Goal: Task Accomplishment & Management: Manage account settings

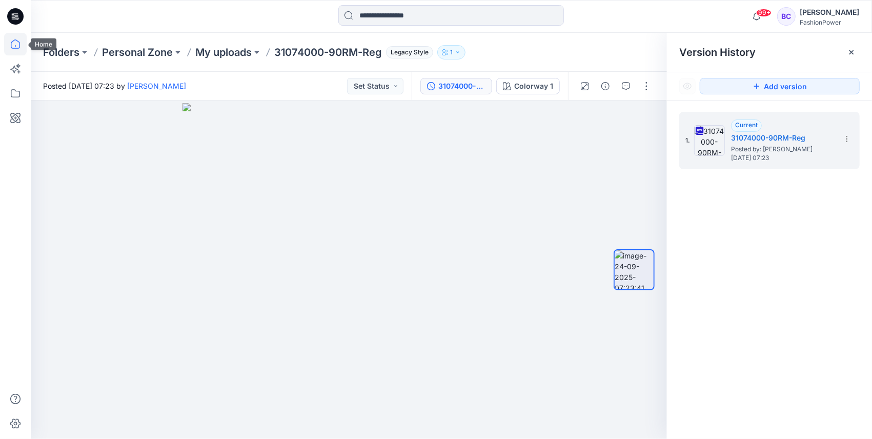
click at [10, 40] on icon at bounding box center [15, 44] width 23 height 23
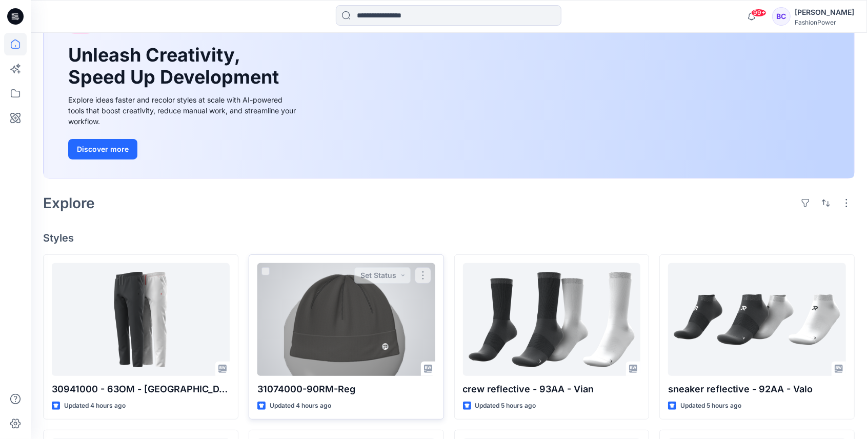
scroll to position [136, 0]
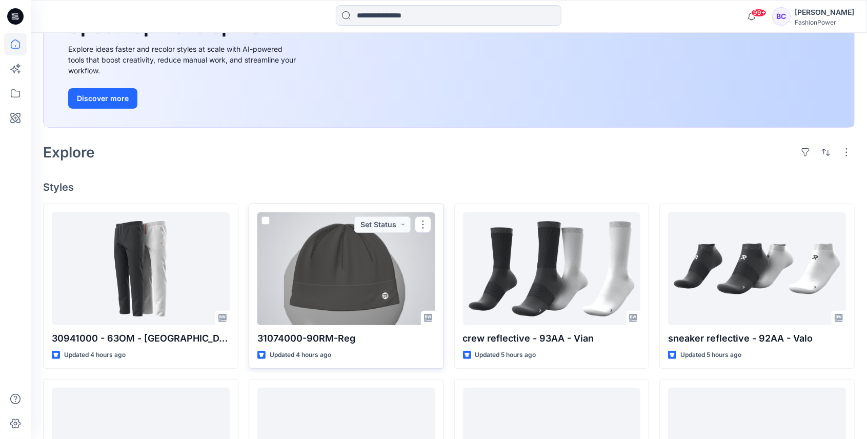
click at [374, 266] on div at bounding box center [346, 268] width 178 height 113
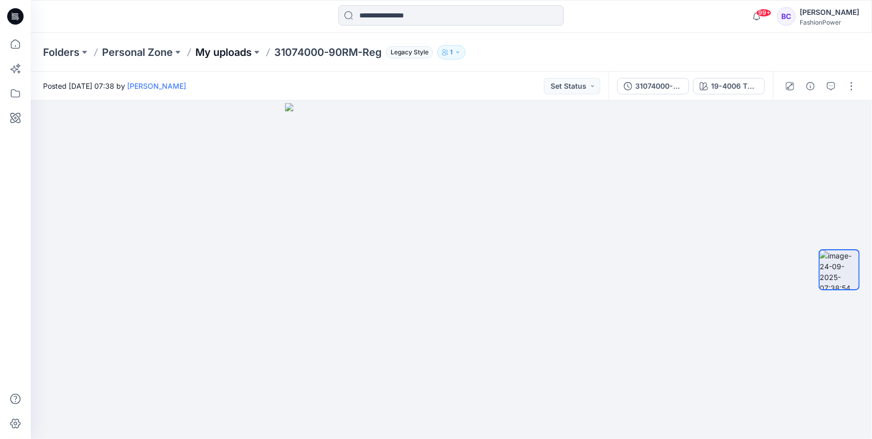
click at [238, 53] on p "My uploads" at bounding box center [223, 52] width 56 height 14
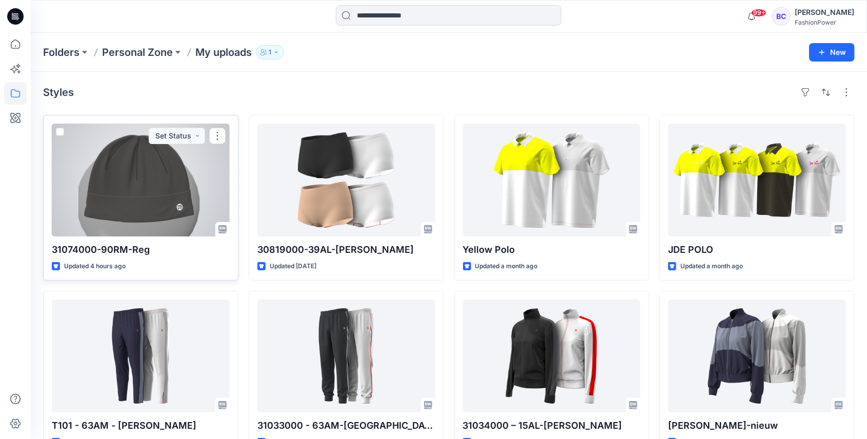
click at [158, 186] on div at bounding box center [141, 180] width 178 height 113
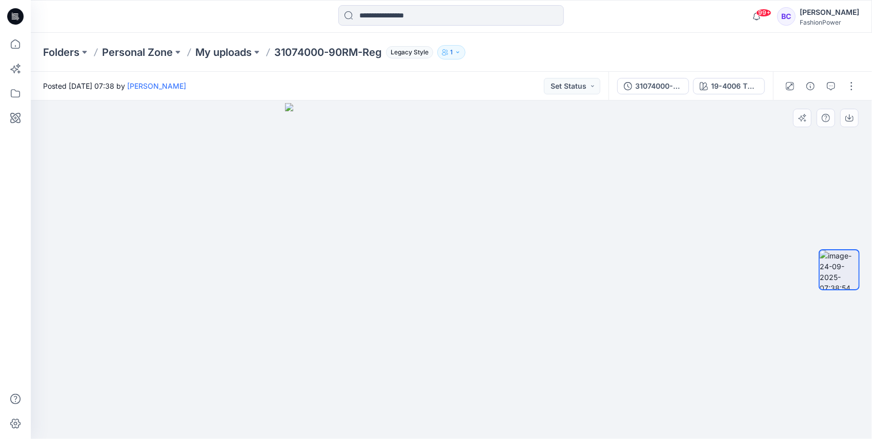
click at [851, 276] on img at bounding box center [839, 269] width 39 height 39
click at [668, 89] on div "31074000-90RM-Reg" at bounding box center [658, 85] width 47 height 11
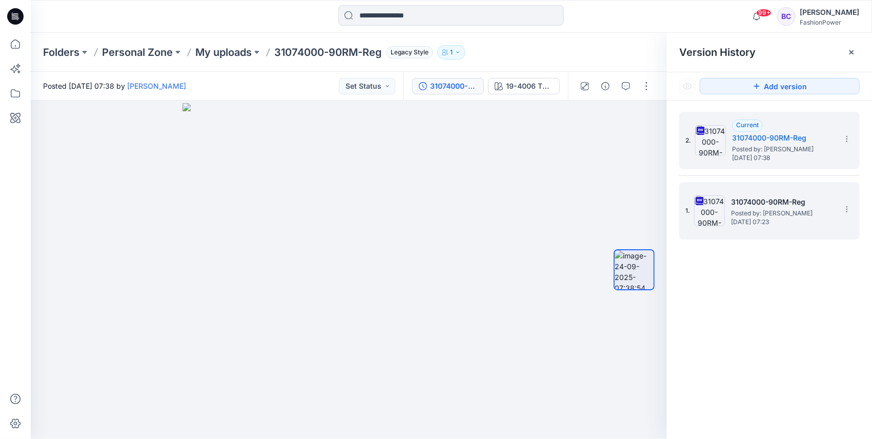
click at [796, 219] on span "[DATE] 07:23" at bounding box center [782, 221] width 103 height 7
click at [843, 137] on icon at bounding box center [847, 139] width 8 height 8
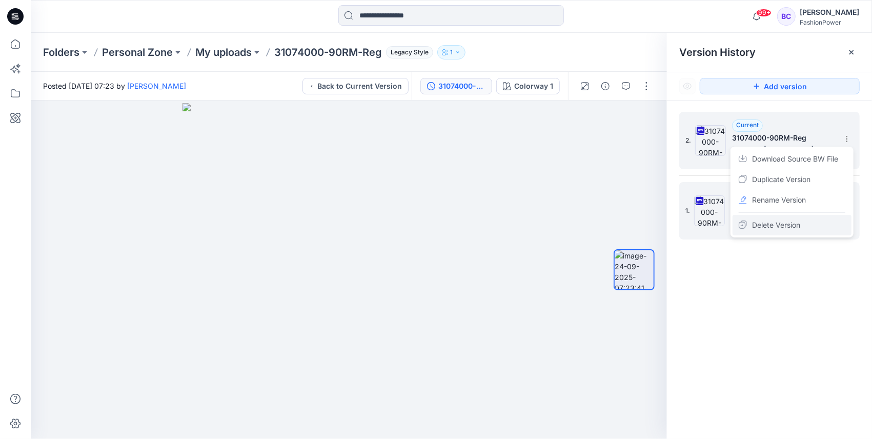
click at [815, 225] on div "Delete Version" at bounding box center [792, 225] width 119 height 21
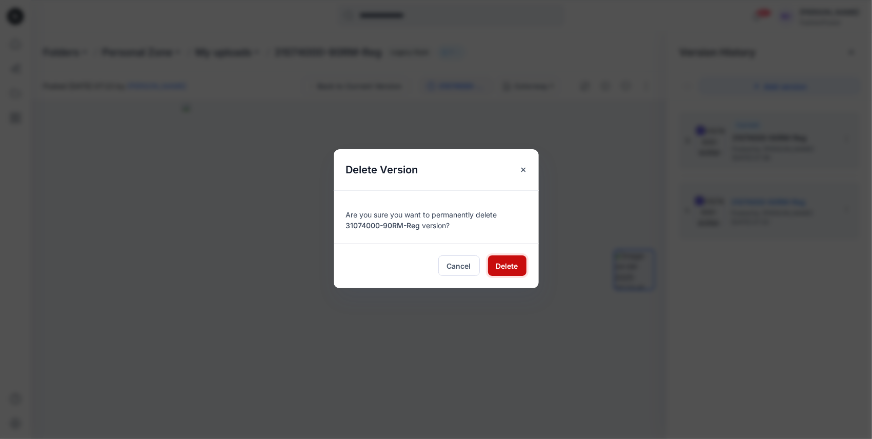
click at [519, 267] on button "Delete" at bounding box center [507, 265] width 38 height 21
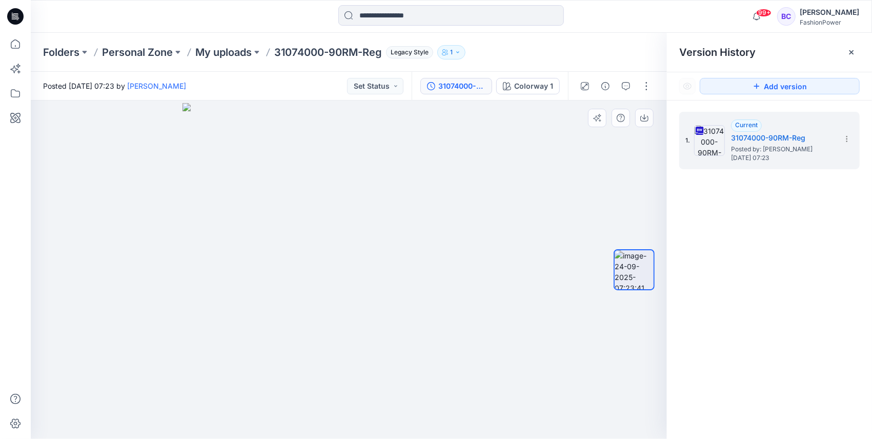
click at [508, 280] on img at bounding box center [348, 271] width 333 height 336
click at [210, 52] on p "My uploads" at bounding box center [223, 52] width 56 height 14
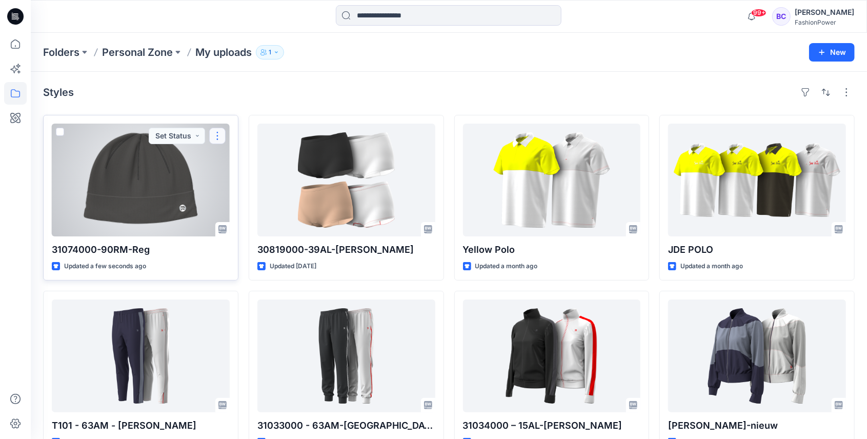
click at [215, 138] on button "button" at bounding box center [217, 136] width 16 height 16
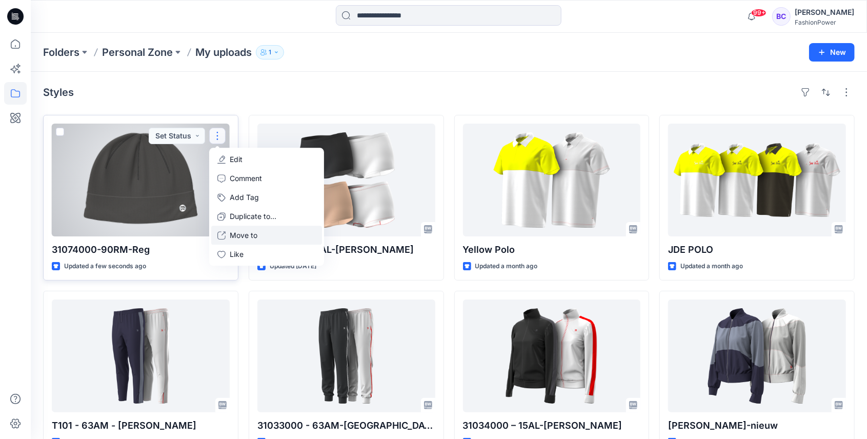
click at [271, 236] on button "Move to" at bounding box center [266, 235] width 111 height 19
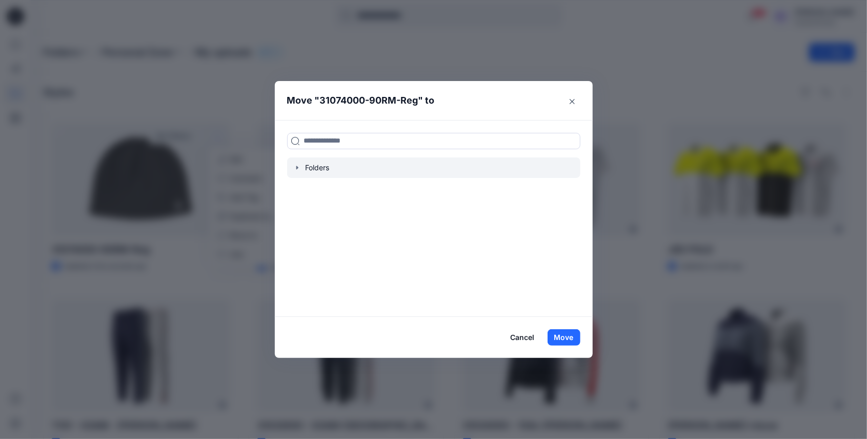
click at [295, 166] on div at bounding box center [433, 167] width 293 height 21
click at [297, 167] on icon "button" at bounding box center [297, 168] width 8 height 8
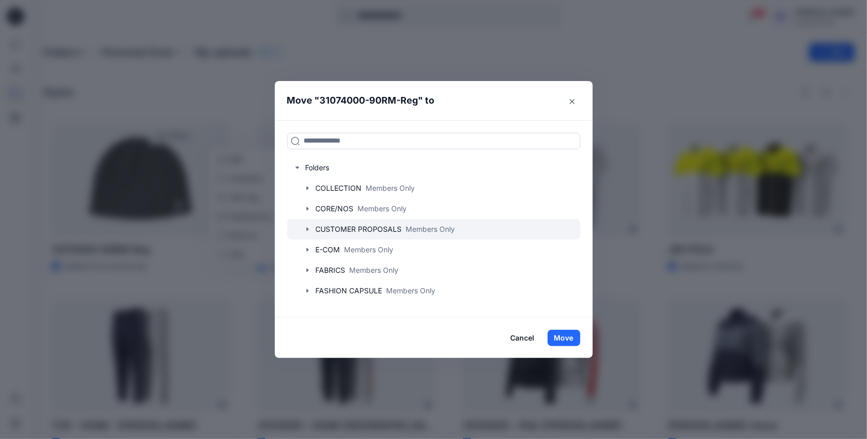
click at [312, 235] on div at bounding box center [433, 229] width 293 height 21
click at [308, 230] on icon "button" at bounding box center [307, 229] width 2 height 4
click at [309, 230] on icon "button" at bounding box center [307, 229] width 8 height 8
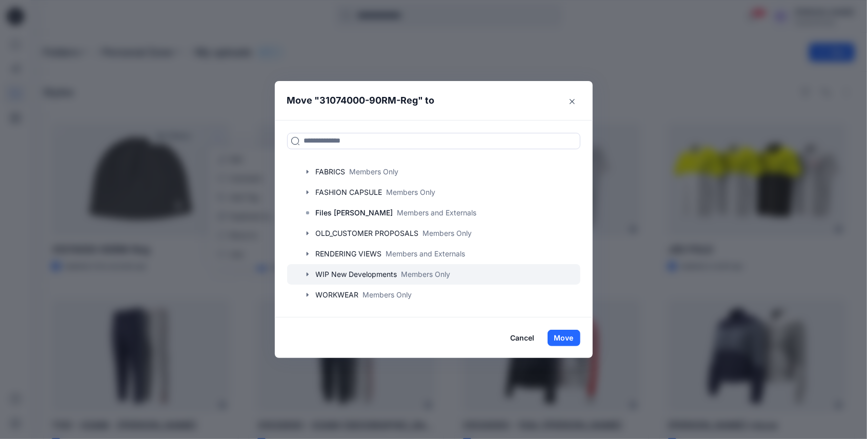
click at [308, 276] on icon "button" at bounding box center [307, 274] width 8 height 8
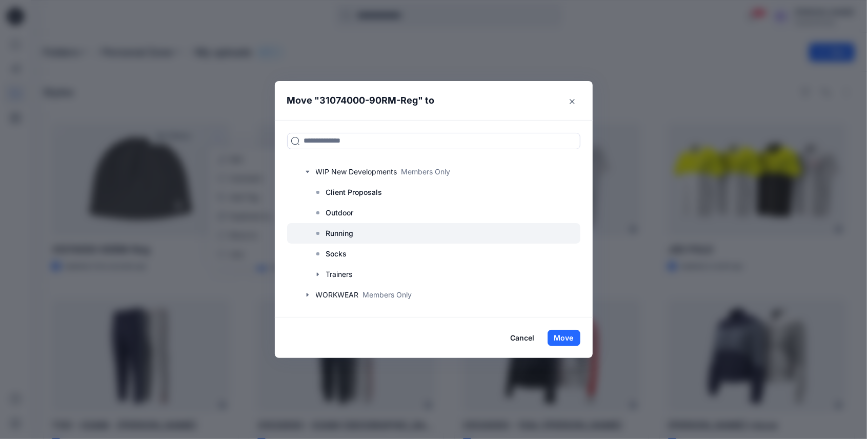
click at [322, 229] on icon at bounding box center [318, 233] width 8 height 8
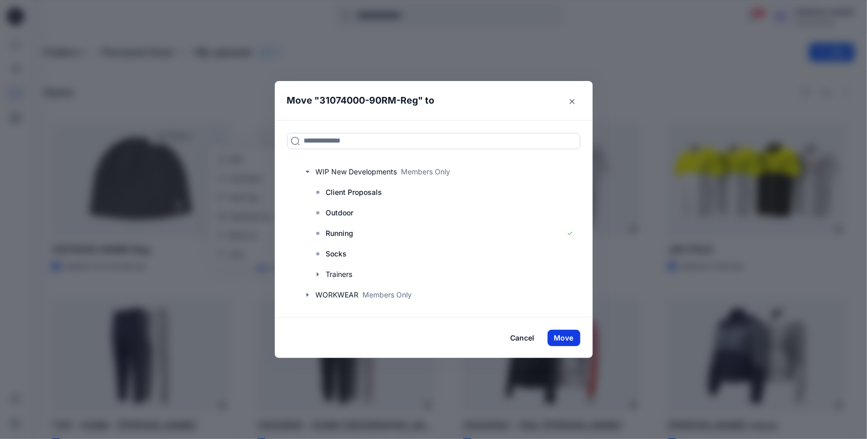
click at [565, 336] on button "Move" at bounding box center [563, 338] width 33 height 16
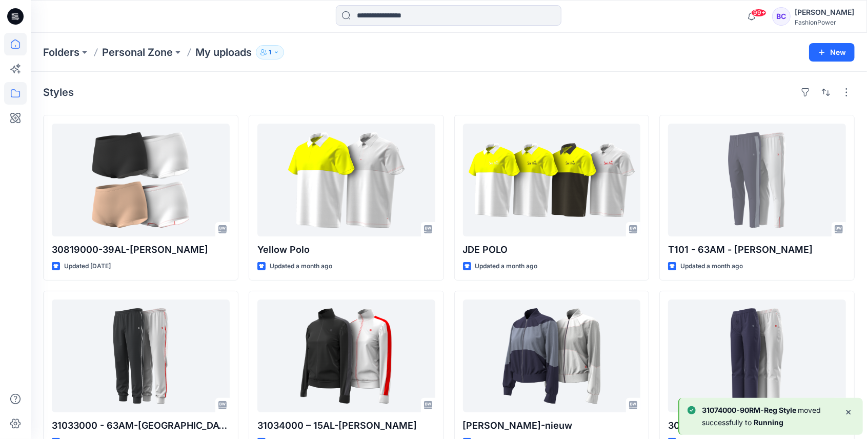
click at [15, 40] on icon at bounding box center [15, 43] width 9 height 9
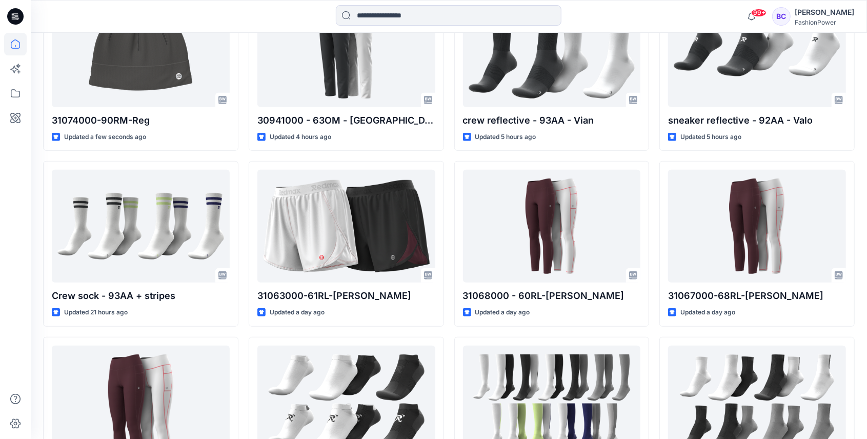
scroll to position [465, 0]
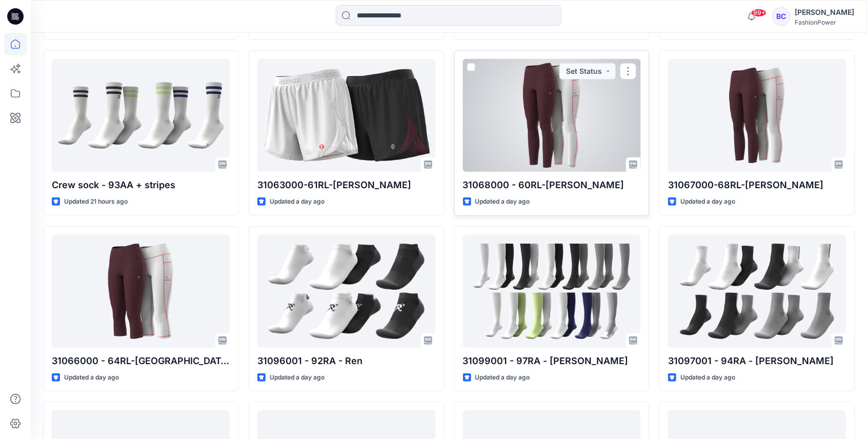
click at [566, 126] on div at bounding box center [552, 115] width 178 height 113
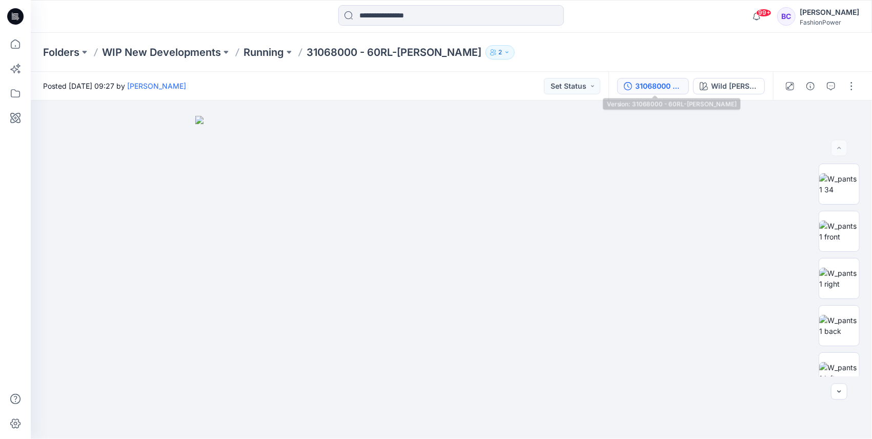
click at [637, 84] on div "31068000 - 60RL-[PERSON_NAME]" at bounding box center [658, 85] width 47 height 11
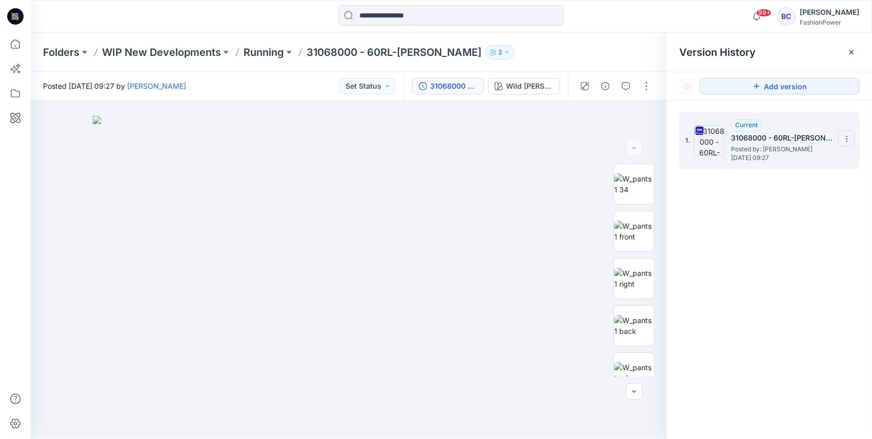
click at [838, 135] on div "1. Current 31068000 - 60RL-[PERSON_NAME] Posted by: [PERSON_NAME] [DATE] 09:27" at bounding box center [769, 140] width 180 height 57
drag, startPoint x: 838, startPoint y: 135, endPoint x: 847, endPoint y: 138, distance: 9.2
click at [847, 139] on icon at bounding box center [846, 139] width 1 height 1
click at [834, 158] on span "Download Source BW File" at bounding box center [795, 159] width 86 height 12
